Goal: Book appointment/travel/reservation

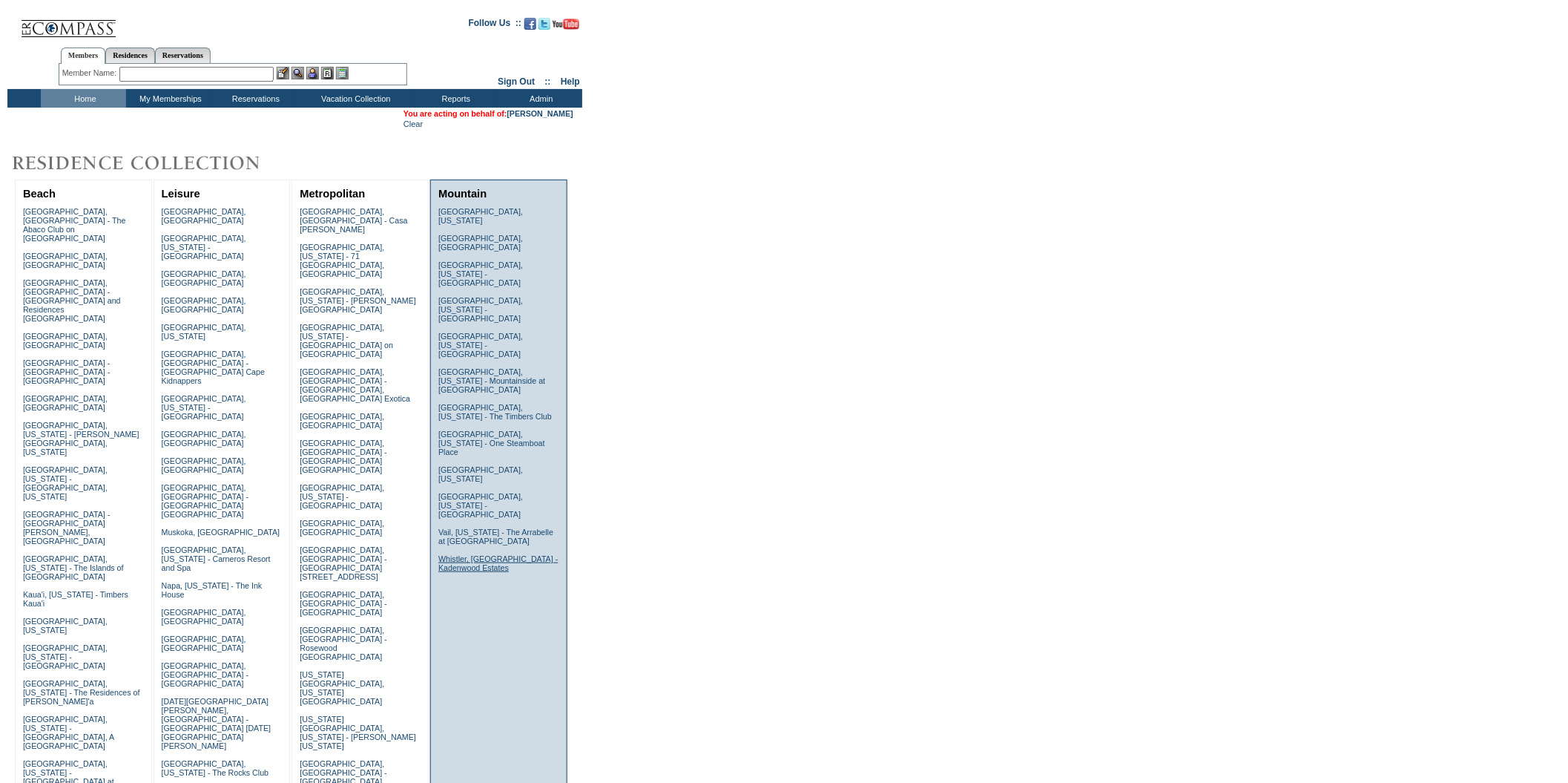
click at [501, 554] on link "Whistler, [GEOGRAPHIC_DATA] - Kadenwood Estates" at bounding box center [497, 563] width 119 height 17
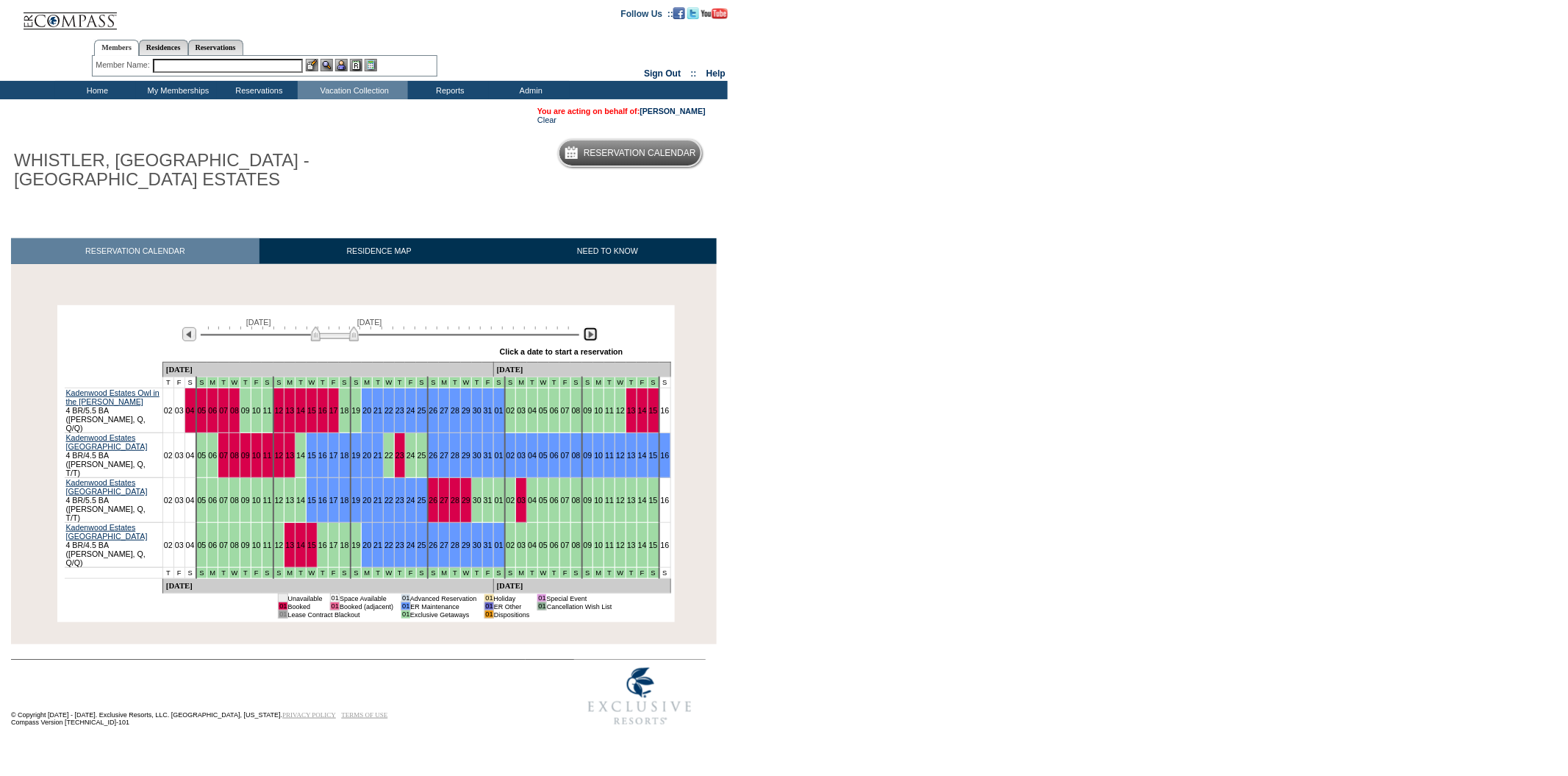
click at [586, 337] on img at bounding box center [590, 334] width 14 height 14
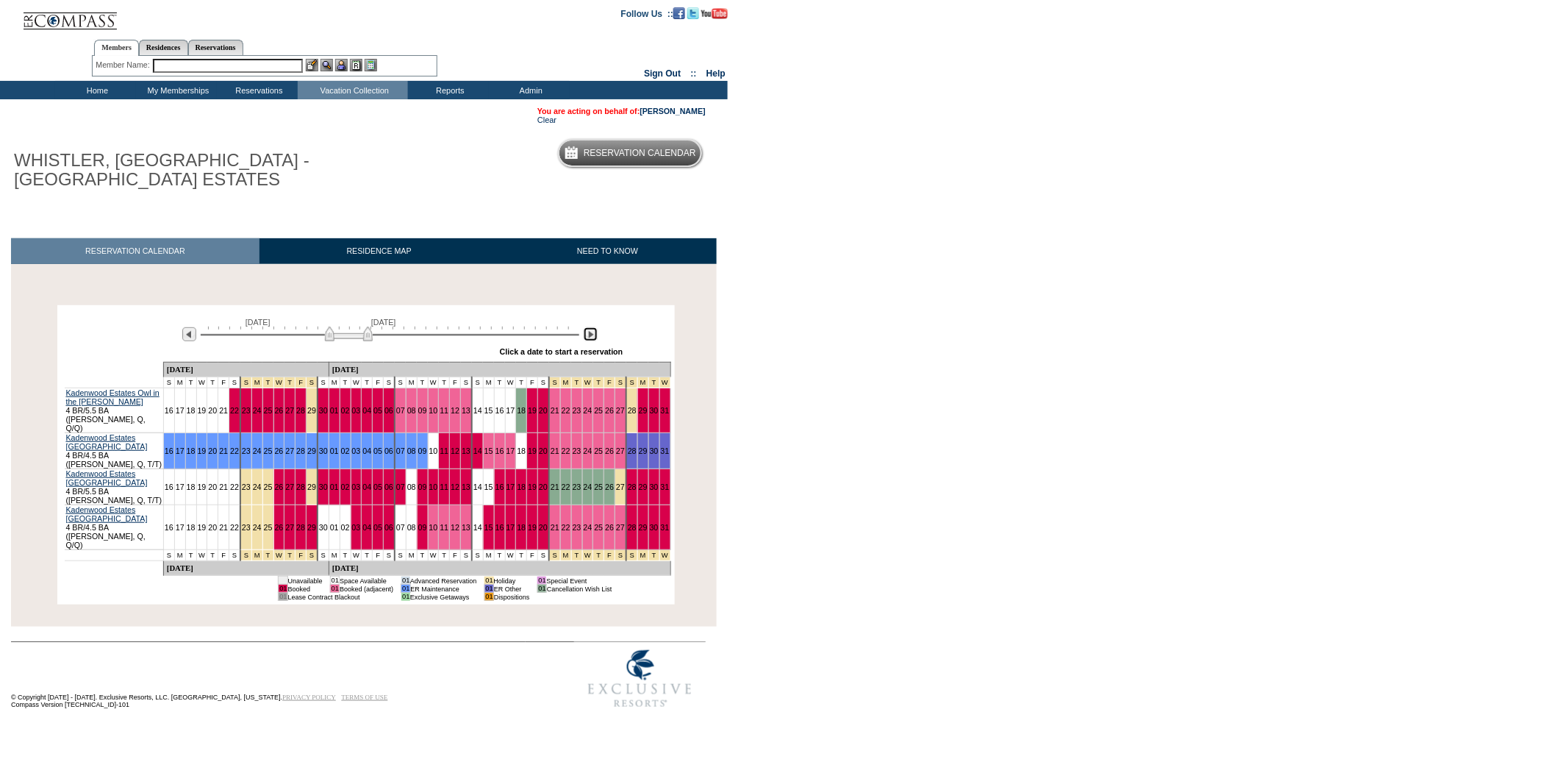
click at [586, 337] on img at bounding box center [590, 334] width 14 height 14
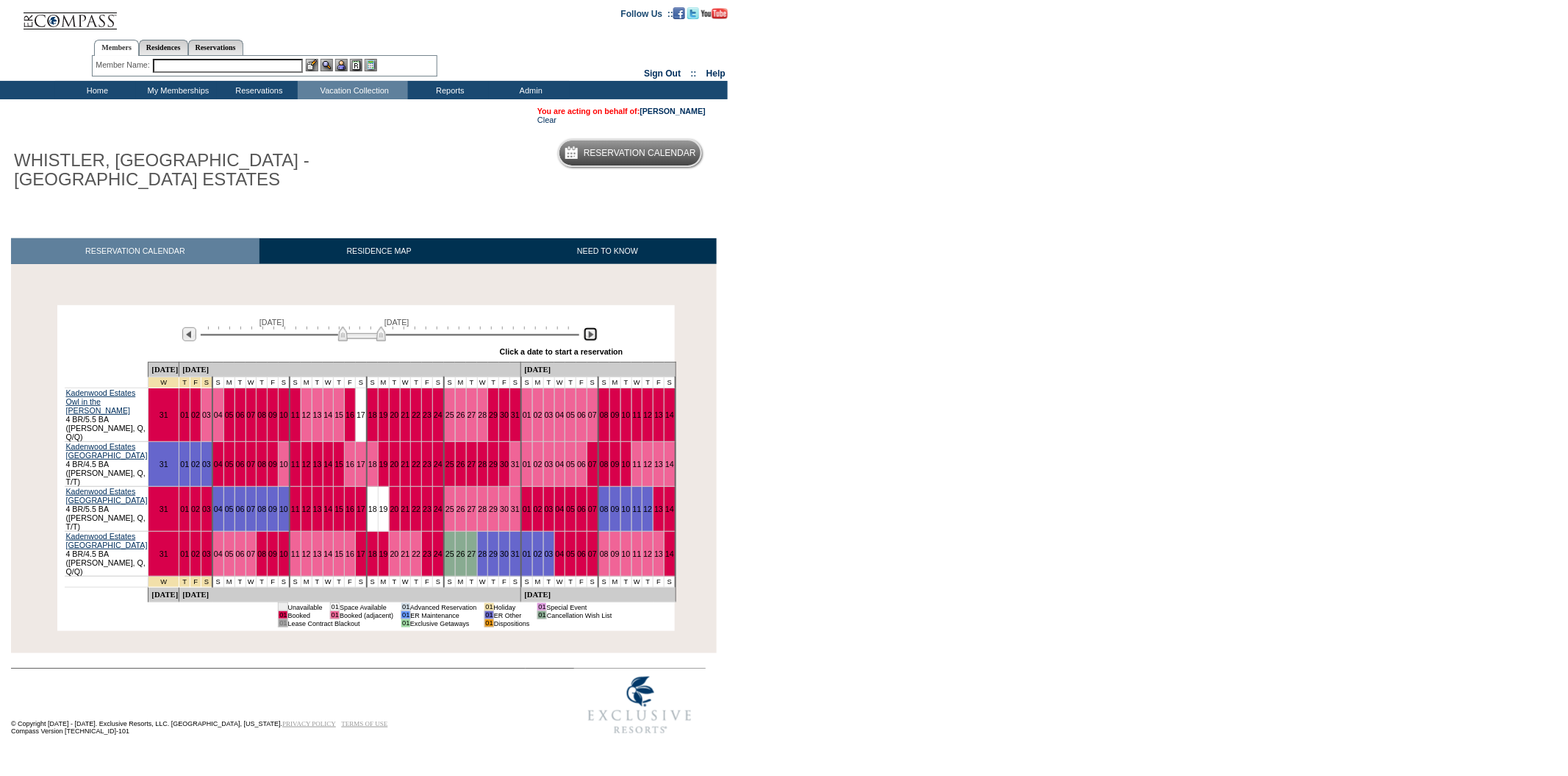
click at [586, 337] on img at bounding box center [590, 334] width 14 height 14
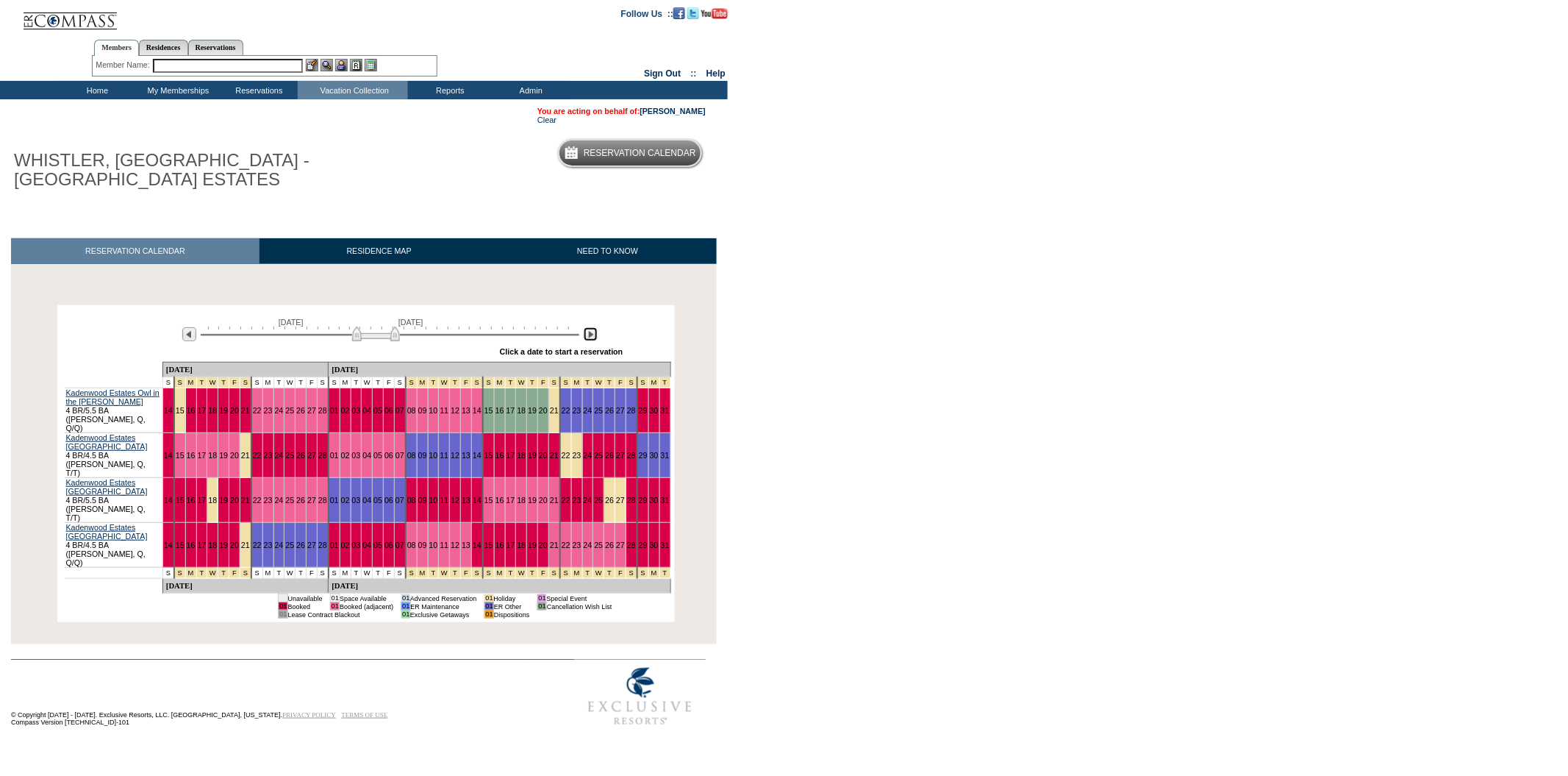
click at [586, 337] on img at bounding box center [590, 334] width 14 height 14
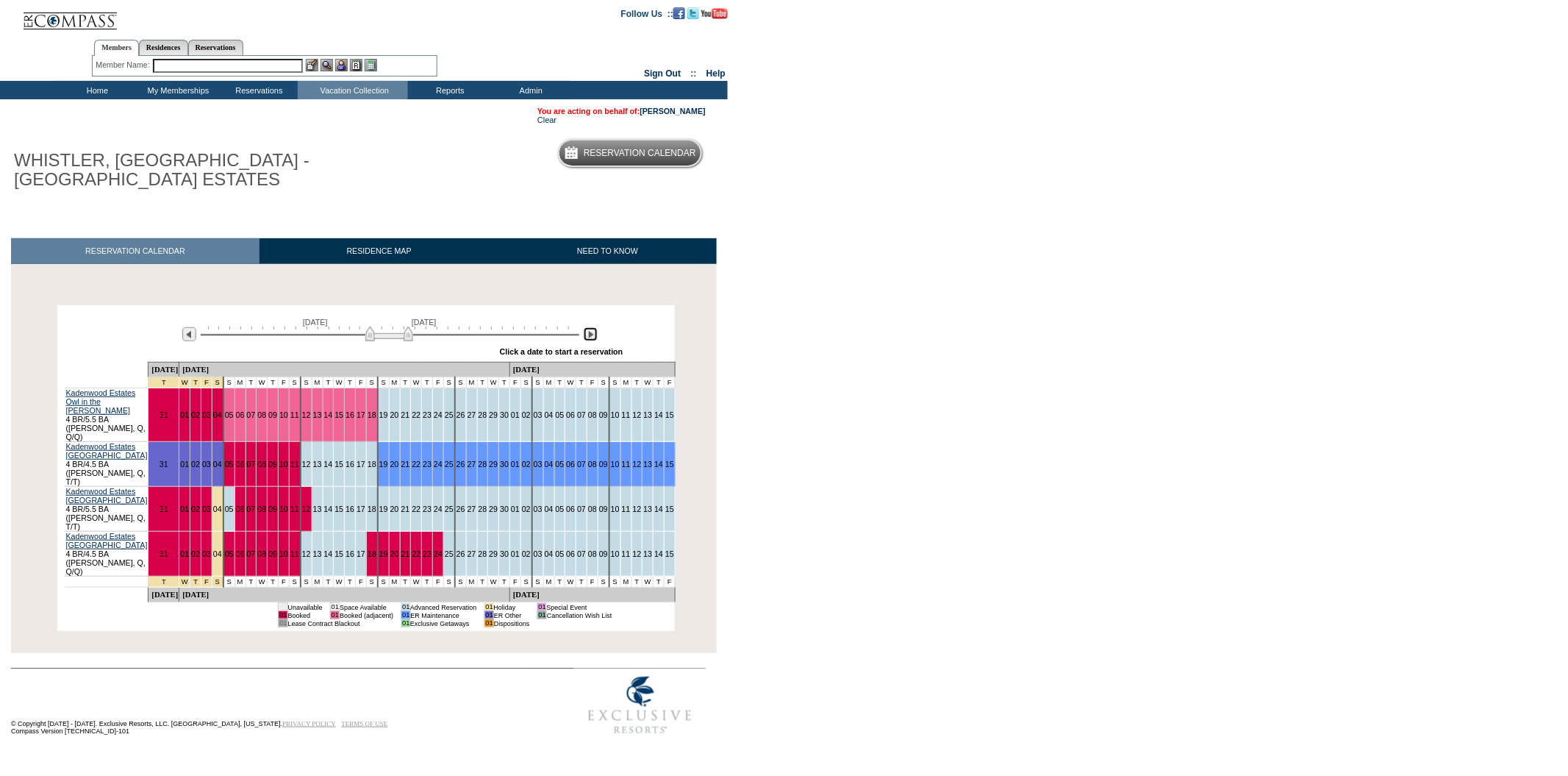
click at [586, 337] on img at bounding box center [590, 334] width 14 height 14
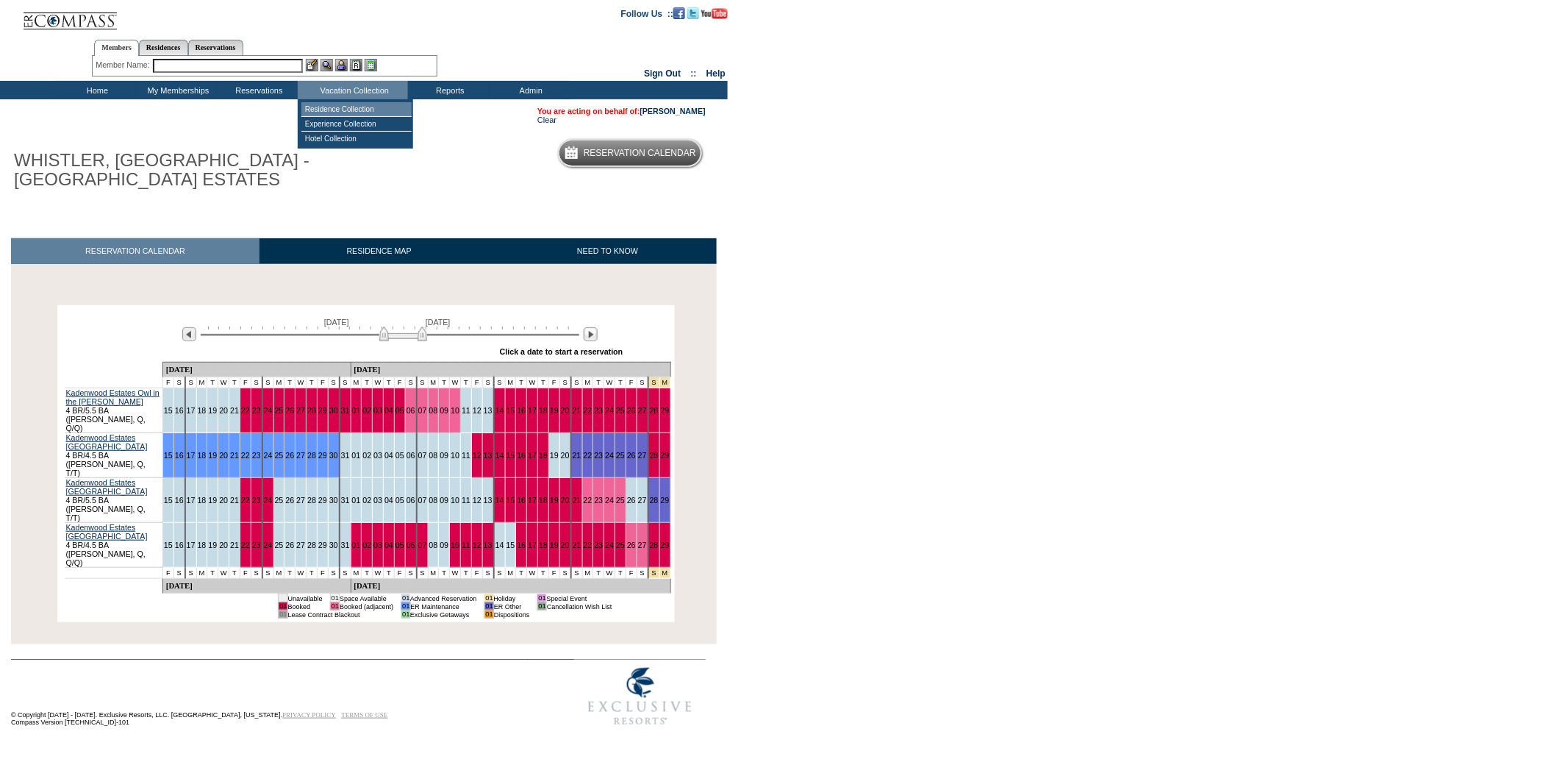
click at [353, 103] on td "Residence Collection" at bounding box center [357, 109] width 111 height 14
